Goal: Task Accomplishment & Management: Manage account settings

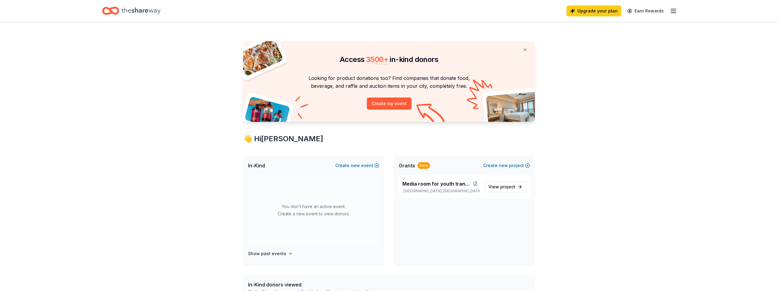
click at [673, 12] on icon "button" at bounding box center [673, 10] width 7 height 7
click at [600, 101] on button "Logout" at bounding box center [599, 101] width 16 height 7
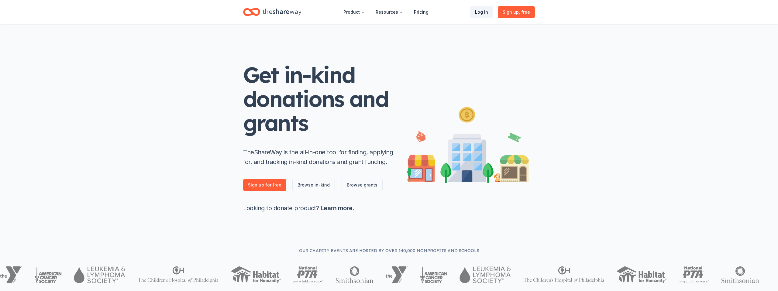
click at [486, 15] on link "Log in" at bounding box center [481, 12] width 23 height 12
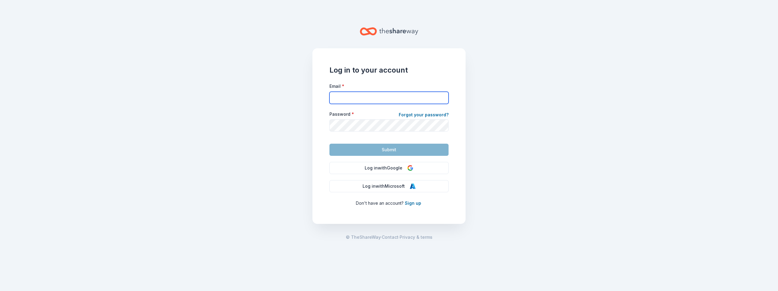
click at [388, 98] on input "Email *" at bounding box center [388, 98] width 119 height 12
type input "[PERSON_NAME][EMAIL_ADDRESS][PERSON_NAME][DOMAIN_NAME]"
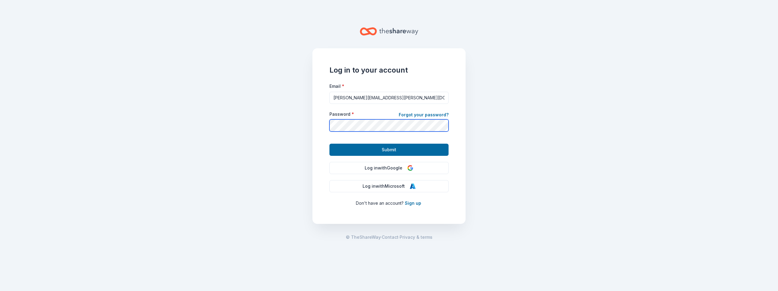
click at [329, 144] on button "Submit" at bounding box center [388, 150] width 119 height 12
